Goal: Check status: Check status

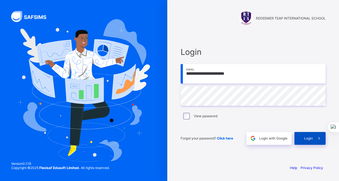
click at [305, 142] on div "Login" at bounding box center [310, 138] width 31 height 13
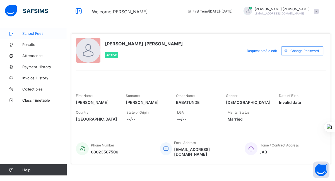
click at [35, 33] on span "School Fees" at bounding box center [44, 33] width 45 height 4
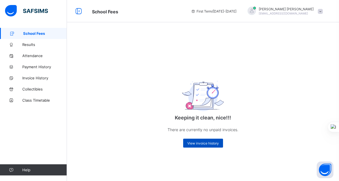
click at [200, 142] on span "View invoice history" at bounding box center [204, 144] width 32 height 4
click at [207, 143] on span "View invoice history" at bounding box center [204, 144] width 32 height 4
click at [28, 76] on span "Invoice History" at bounding box center [44, 78] width 45 height 4
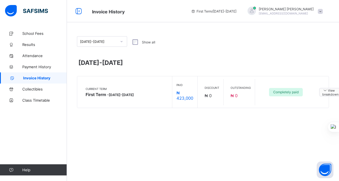
click at [331, 90] on span "View breakdown" at bounding box center [331, 92] width 16 height 9
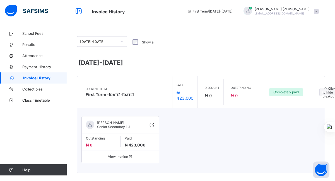
click at [122, 156] on span "View invoice" at bounding box center [120, 157] width 69 height 4
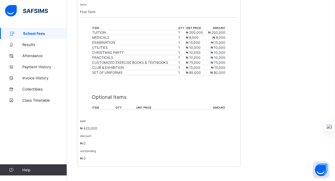
scroll to position [122, 0]
